Goal: Find specific page/section: Find specific page/section

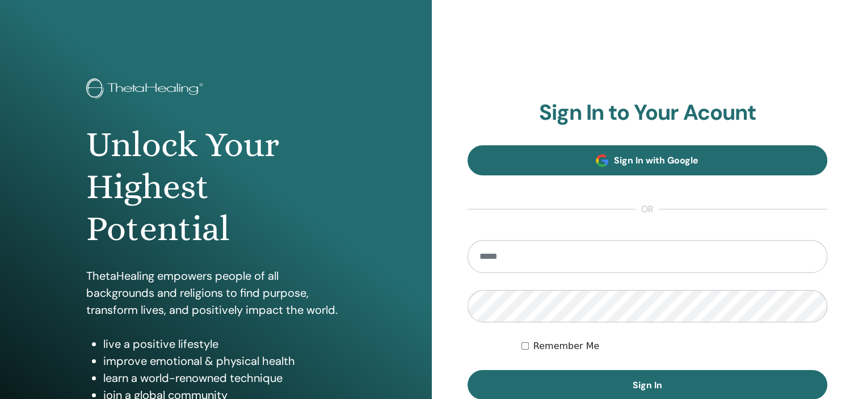
type input "**********"
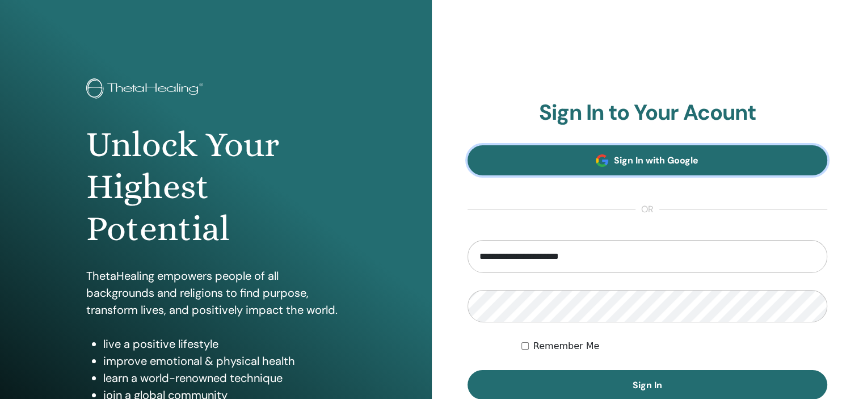
click at [646, 154] on span "Sign In with Google" at bounding box center [656, 160] width 85 height 12
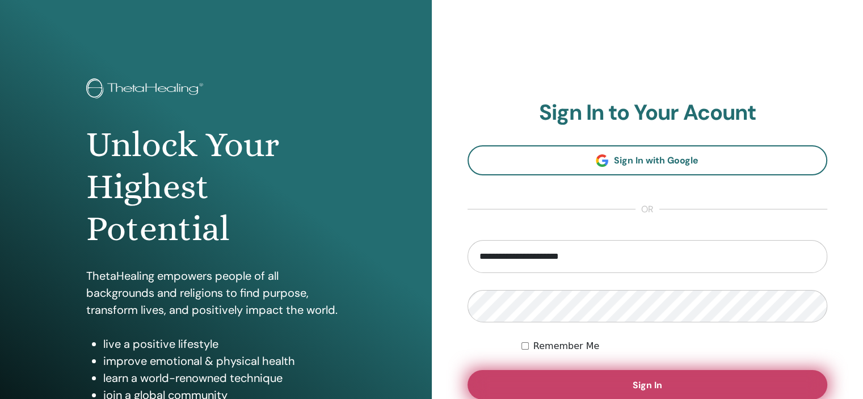
click at [660, 389] on span "Sign In" at bounding box center [648, 385] width 30 height 12
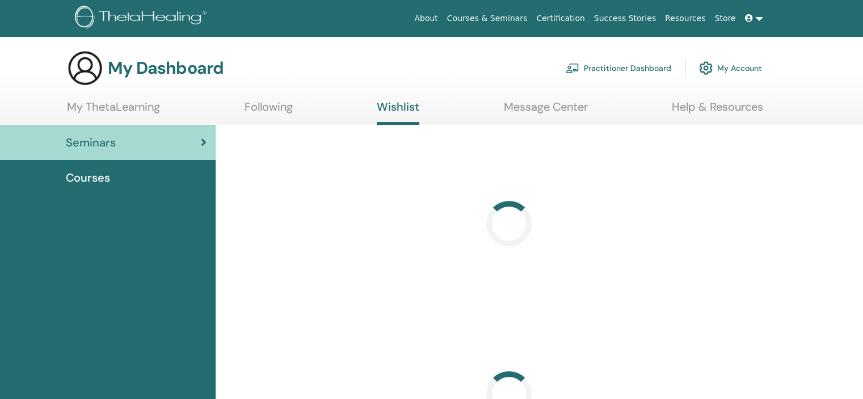
click at [615, 63] on link "Practitioner Dashboard" at bounding box center [619, 68] width 106 height 25
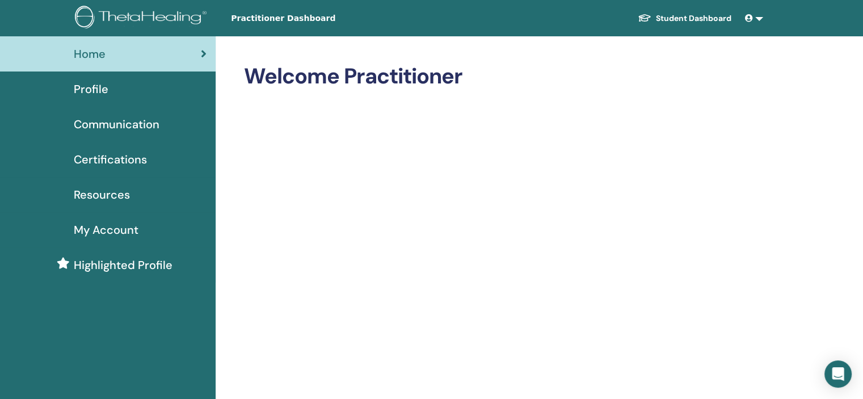
click at [122, 159] on span "Certifications" at bounding box center [110, 159] width 73 height 17
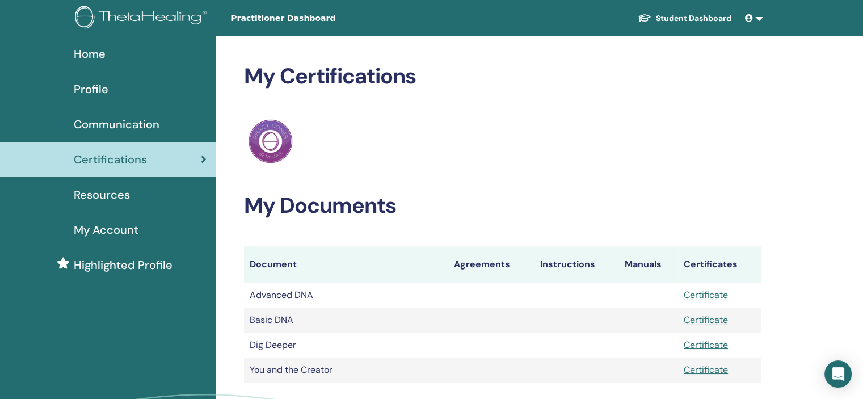
scroll to position [113, 0]
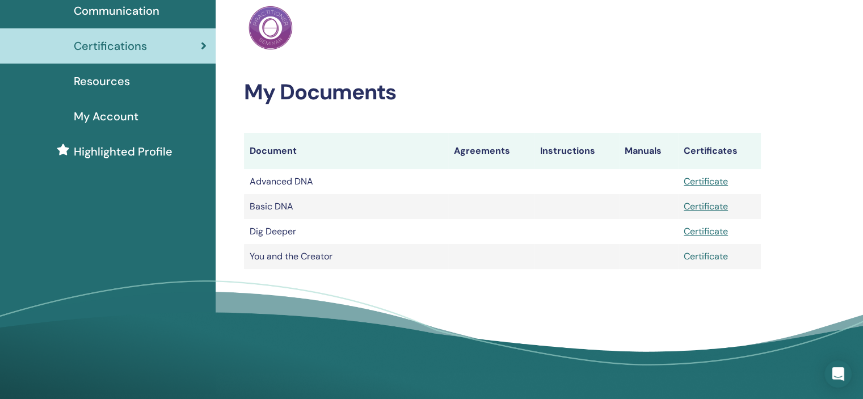
click at [701, 256] on link "Certificate" at bounding box center [706, 256] width 44 height 12
